Goal: Task Accomplishment & Management: Complete application form

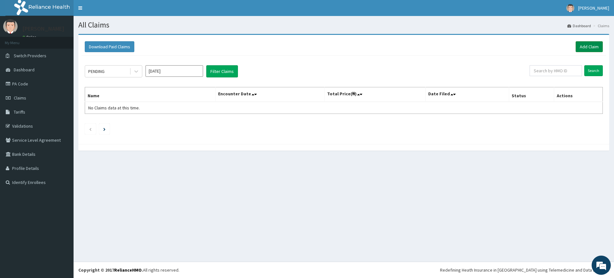
click at [584, 48] on link "Add Claim" at bounding box center [588, 46] width 27 height 11
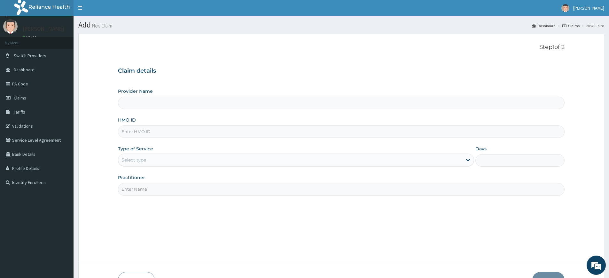
type input "Pure Fitness Africa | Lekki (fka Fitness Central)"
type input "1"
click at [166, 188] on input "Practitioner" at bounding box center [341, 189] width 447 height 12
type input "pure fitness africa"
click at [172, 131] on input "HMO ID" at bounding box center [341, 131] width 447 height 12
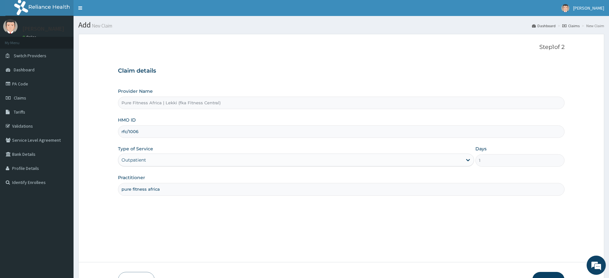
type input "rfc/10069/a"
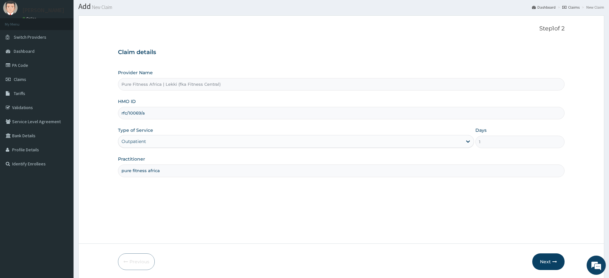
scroll to position [42, 0]
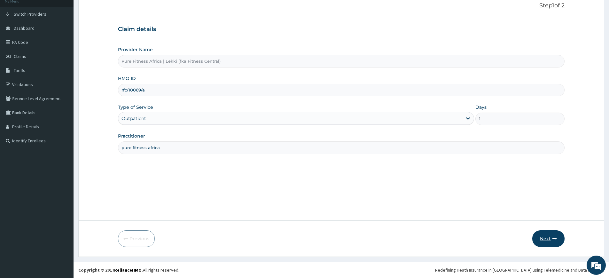
click at [545, 235] on button "Next" at bounding box center [548, 238] width 32 height 17
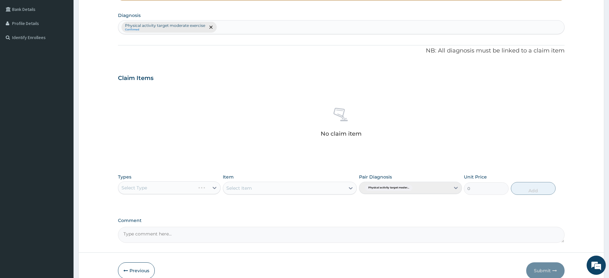
scroll to position [177, 0]
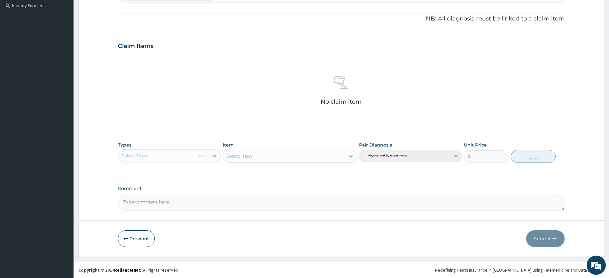
click at [178, 151] on div "Select Type" at bounding box center [156, 156] width 77 height 10
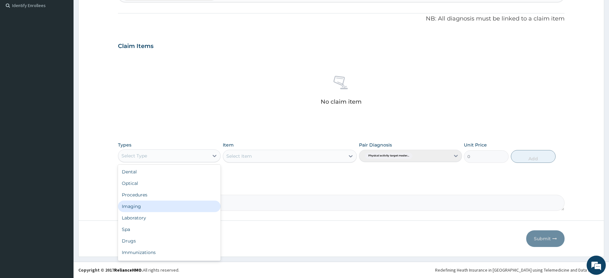
scroll to position [22, 0]
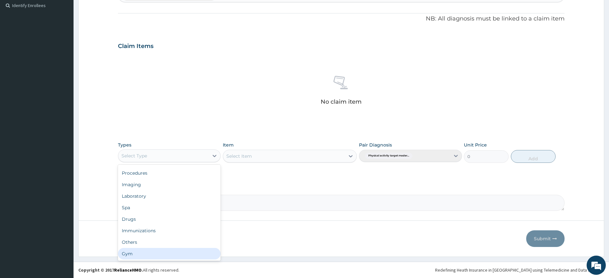
click at [166, 253] on div "Gym" at bounding box center [169, 254] width 103 height 12
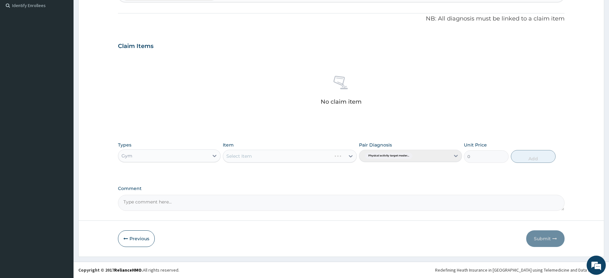
click at [260, 148] on div "Item Select Item" at bounding box center [290, 152] width 134 height 21
click at [262, 152] on div "Select Item" at bounding box center [284, 156] width 122 height 10
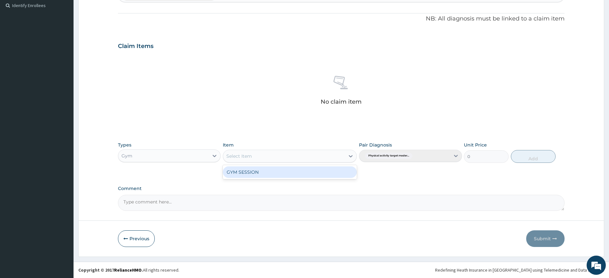
click at [275, 171] on div "GYM SESSION" at bounding box center [290, 172] width 134 height 12
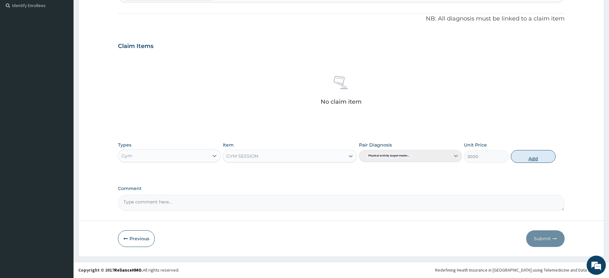
click at [546, 156] on button "Add" at bounding box center [533, 156] width 45 height 13
type input "0"
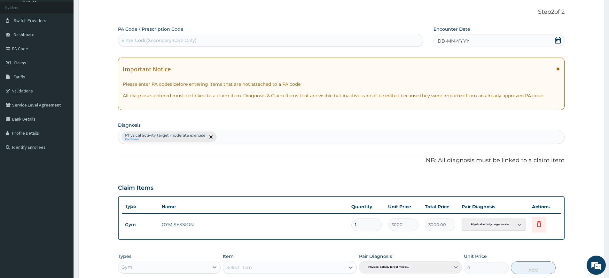
scroll to position [0, 0]
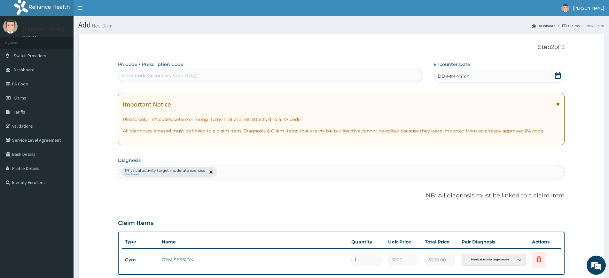
click at [439, 78] on span "DD-MM-YYYY" at bounding box center [454, 76] width 32 height 6
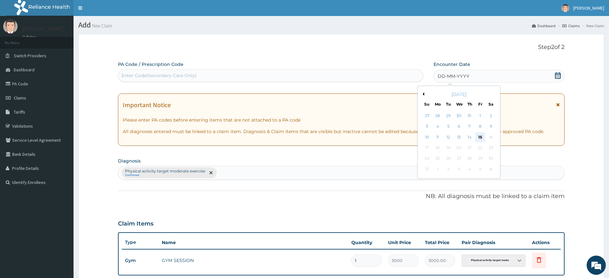
click at [479, 136] on div "15" at bounding box center [481, 137] width 10 height 10
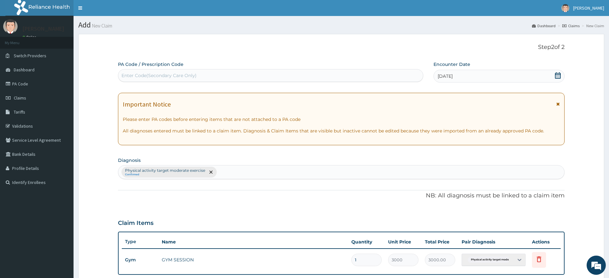
click at [385, 79] on div "Enter Code(Secondary Care Only)" at bounding box center [270, 75] width 305 height 10
type input "PA/6889F8"
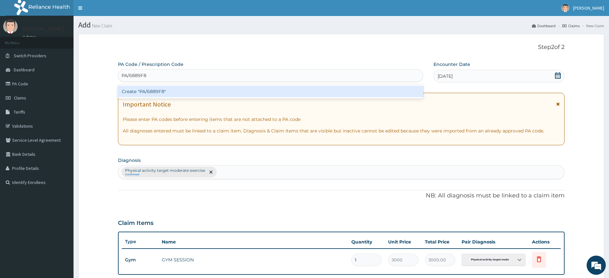
click at [351, 90] on div "Create "PA/6889F8"" at bounding box center [270, 92] width 305 height 12
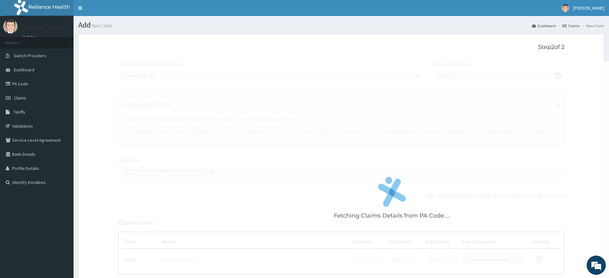
scroll to position [146, 0]
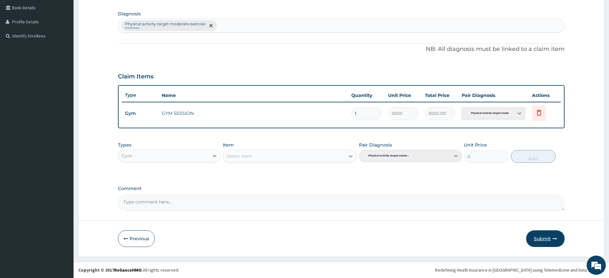
click at [547, 240] on button "Submit" at bounding box center [545, 238] width 38 height 17
